Goal: Information Seeking & Learning: Learn about a topic

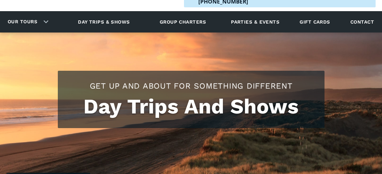
scroll to position [128, 0]
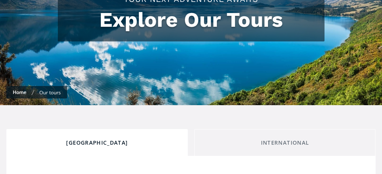
scroll to position [191, 0]
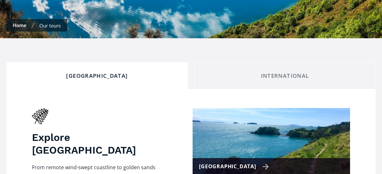
click at [252, 162] on div "[GEOGRAPHIC_DATA]" at bounding box center [234, 166] width 70 height 9
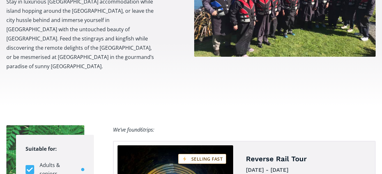
scroll to position [255, 0]
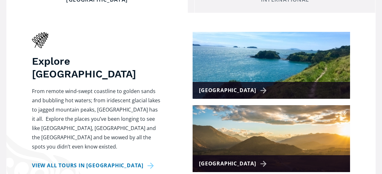
scroll to position [287, 0]
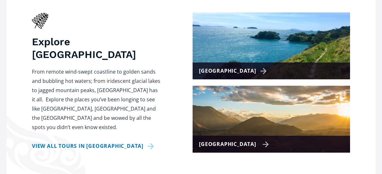
click at [251, 140] on div "[GEOGRAPHIC_DATA]" at bounding box center [234, 144] width 70 height 9
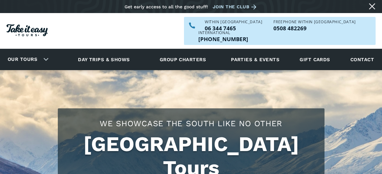
checkbox input "true"
